Goal: Task Accomplishment & Management: Complete application form

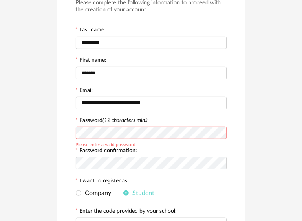
scroll to position [66, 0]
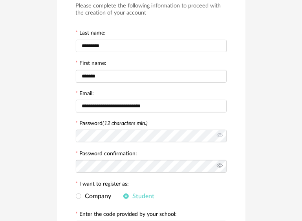
click at [222, 168] on icon at bounding box center [220, 166] width 10 height 16
click at [222, 132] on icon at bounding box center [220, 136] width 10 height 16
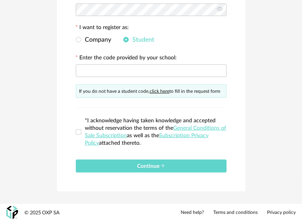
scroll to position [223, 0]
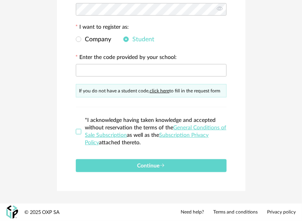
click at [80, 130] on span at bounding box center [79, 132] width 6 height 6
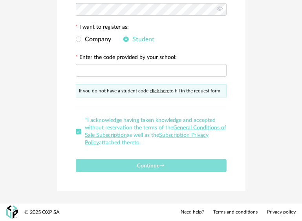
click at [133, 162] on button "Continue" at bounding box center [151, 165] width 151 height 13
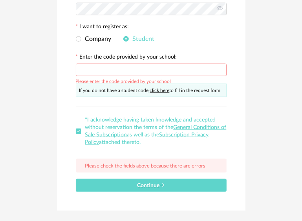
click at [128, 70] on input "text" at bounding box center [151, 70] width 151 height 13
click at [164, 91] on link "click here" at bounding box center [160, 90] width 20 height 5
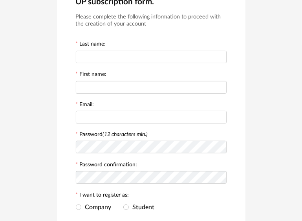
scroll to position [173, 0]
